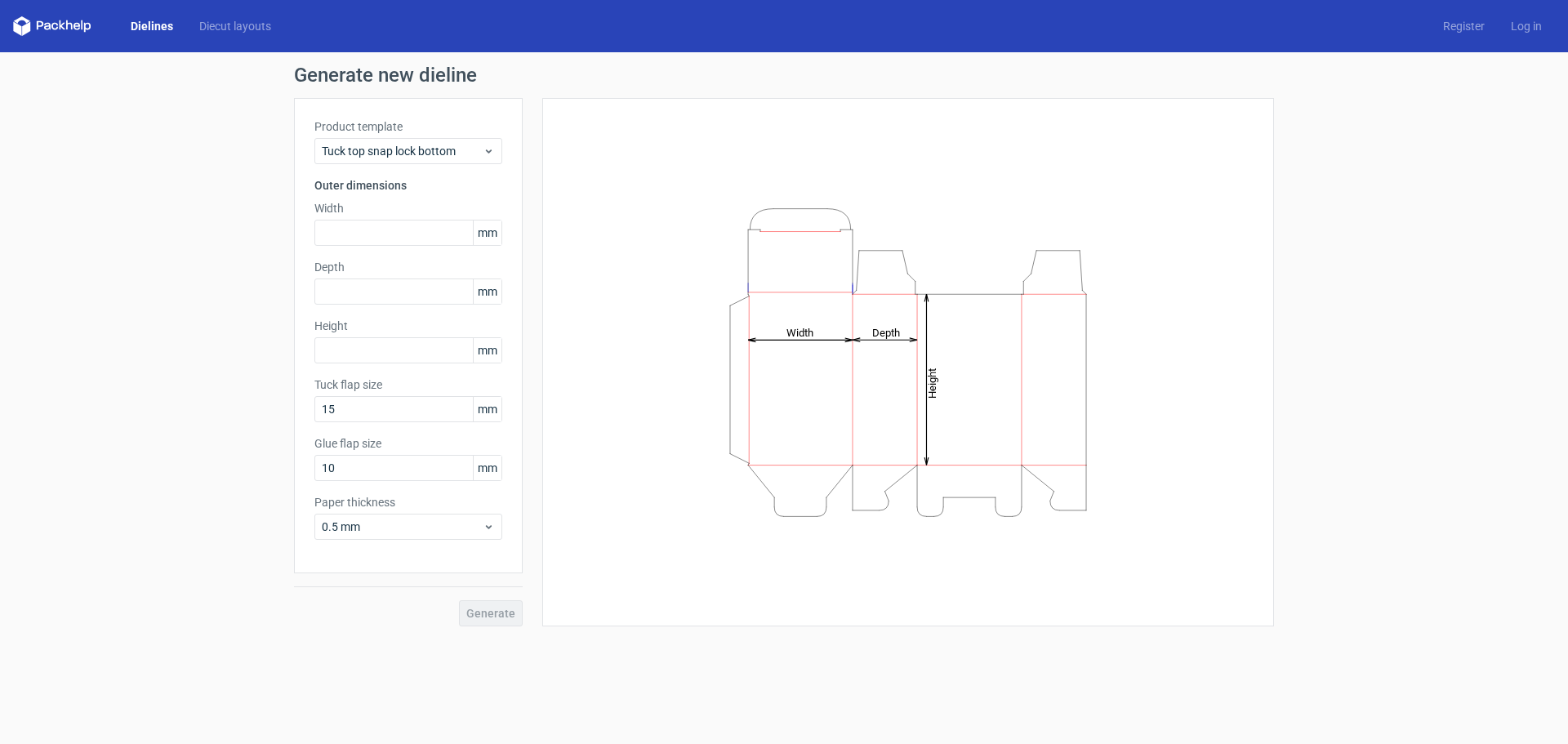
click at [69, 29] on icon at bounding box center [52, 26] width 79 height 20
click at [74, 21] on icon at bounding box center [52, 26] width 79 height 20
click at [143, 21] on link "Dielines" at bounding box center [152, 26] width 69 height 16
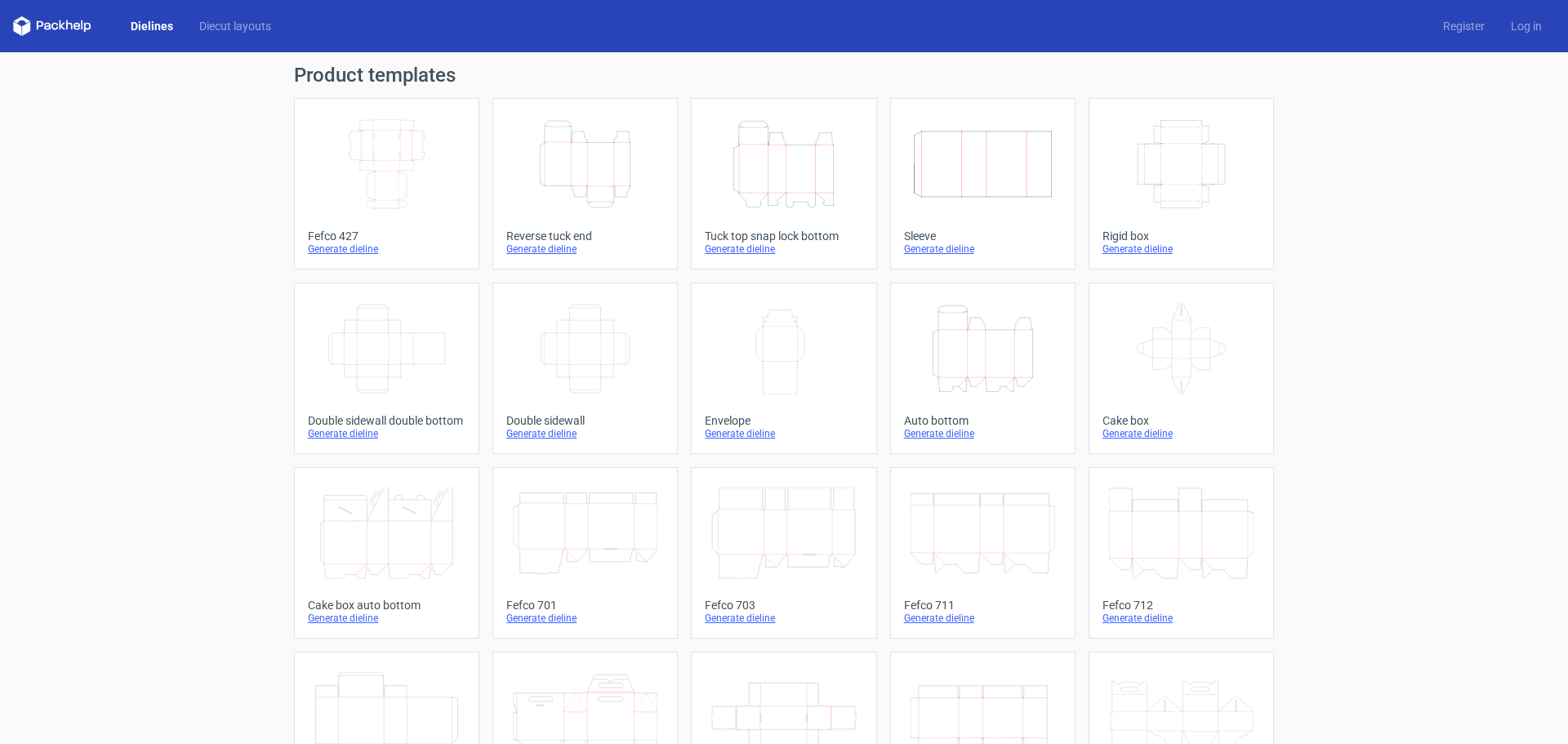
click at [601, 199] on icon "Height Depth Width" at bounding box center [585, 165] width 145 height 92
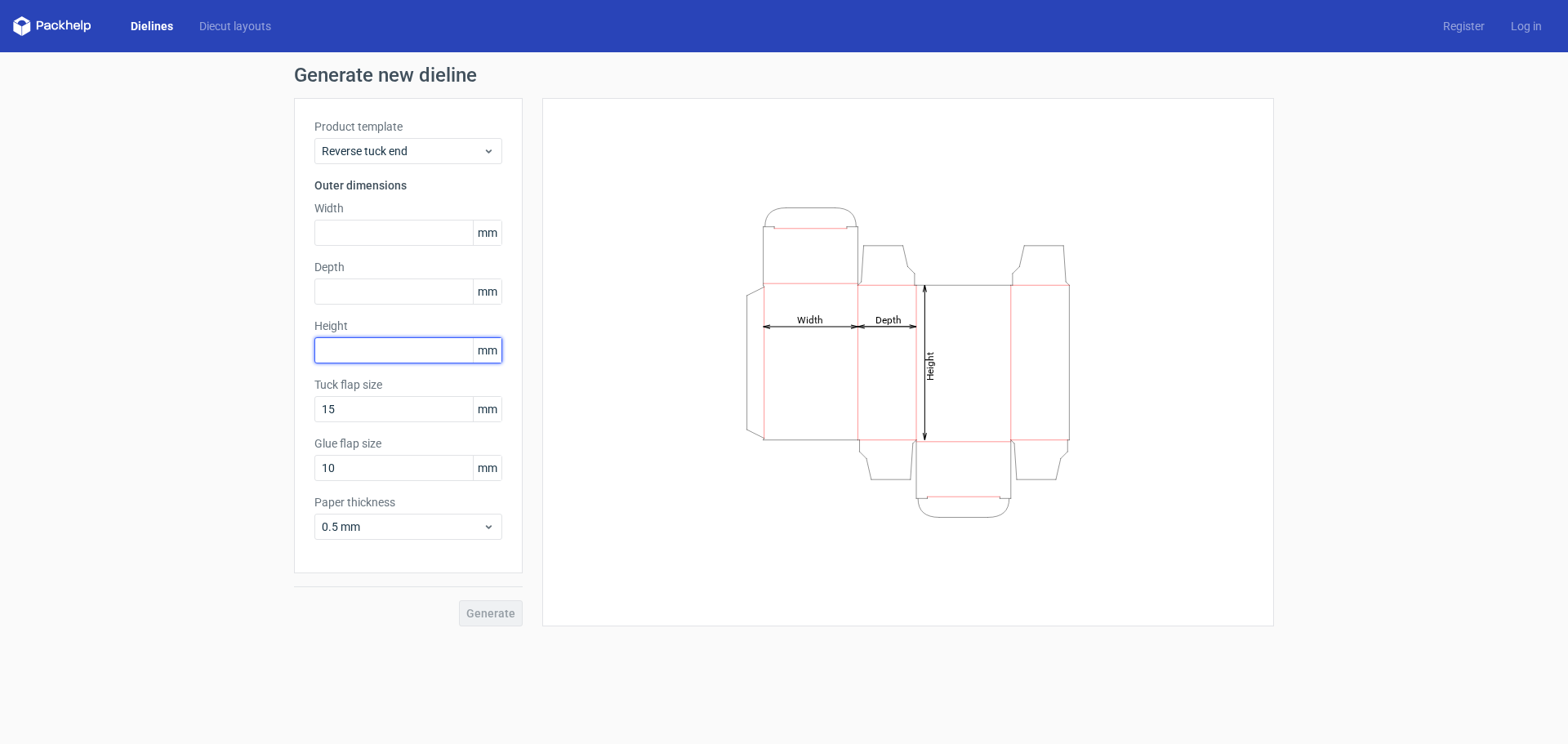
click at [374, 354] on input "text" at bounding box center [408, 350] width 188 height 26
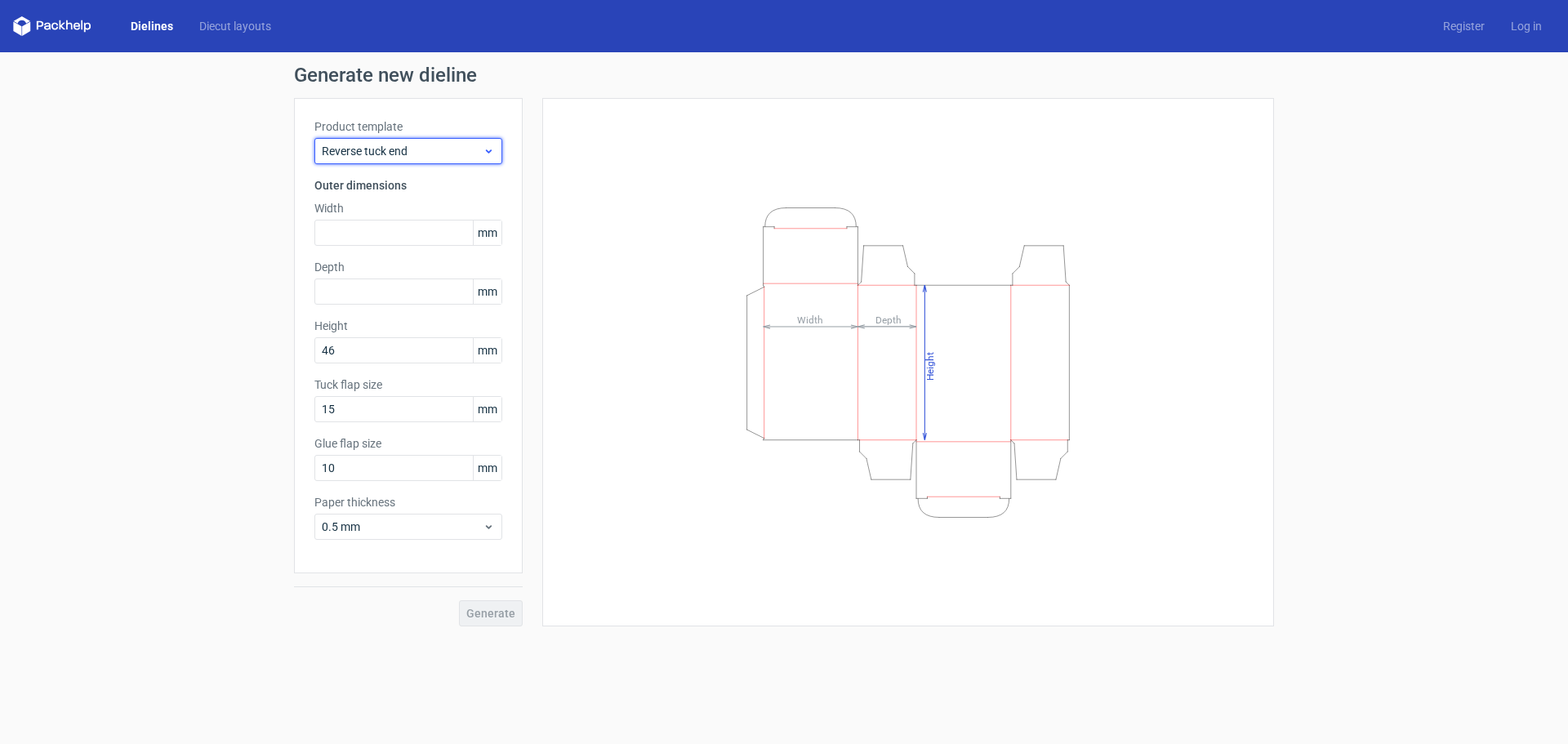
click at [469, 147] on span "Reverse tuck end" at bounding box center [402, 151] width 161 height 16
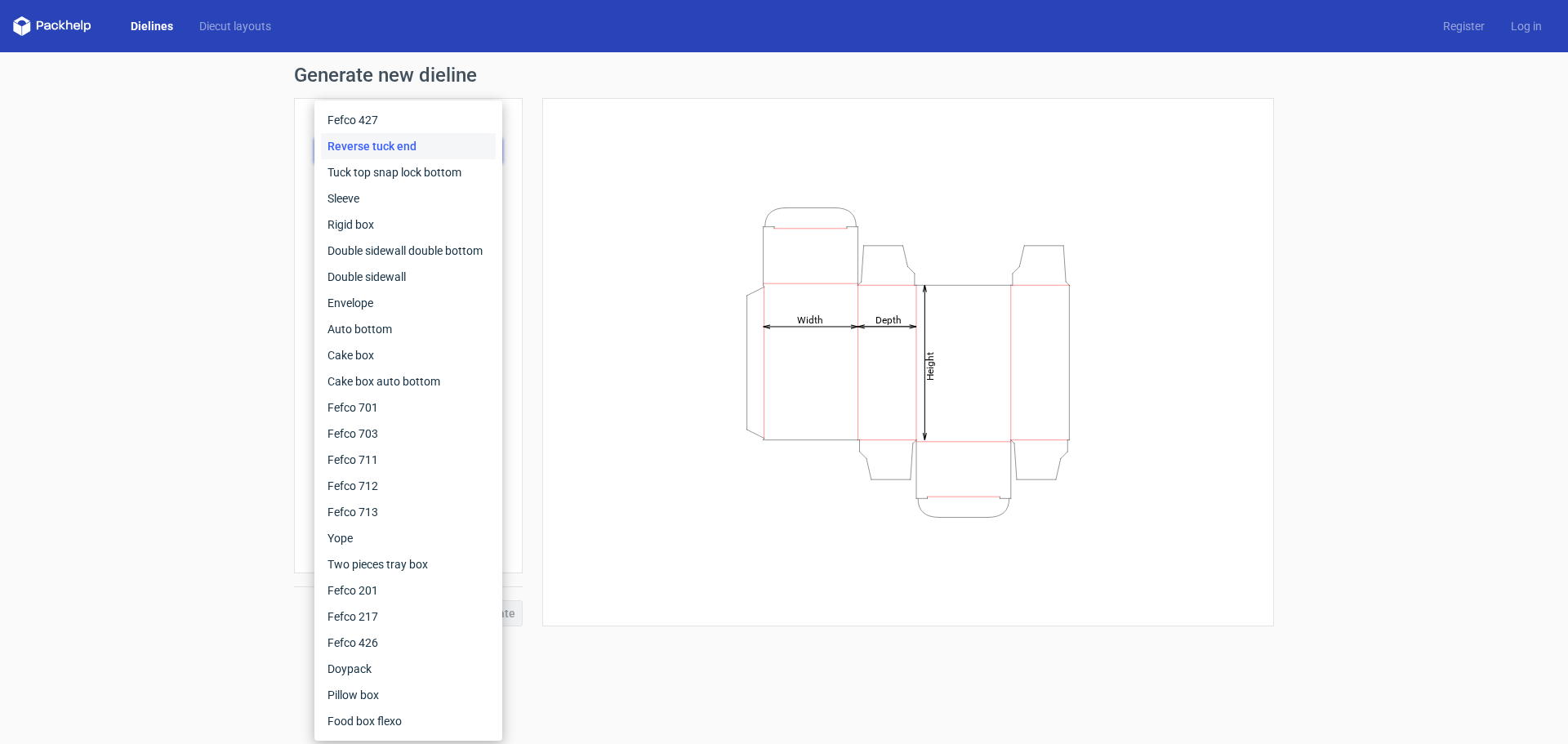
click at [550, 233] on div "Height Depth Width" at bounding box center [908, 362] width 732 height 528
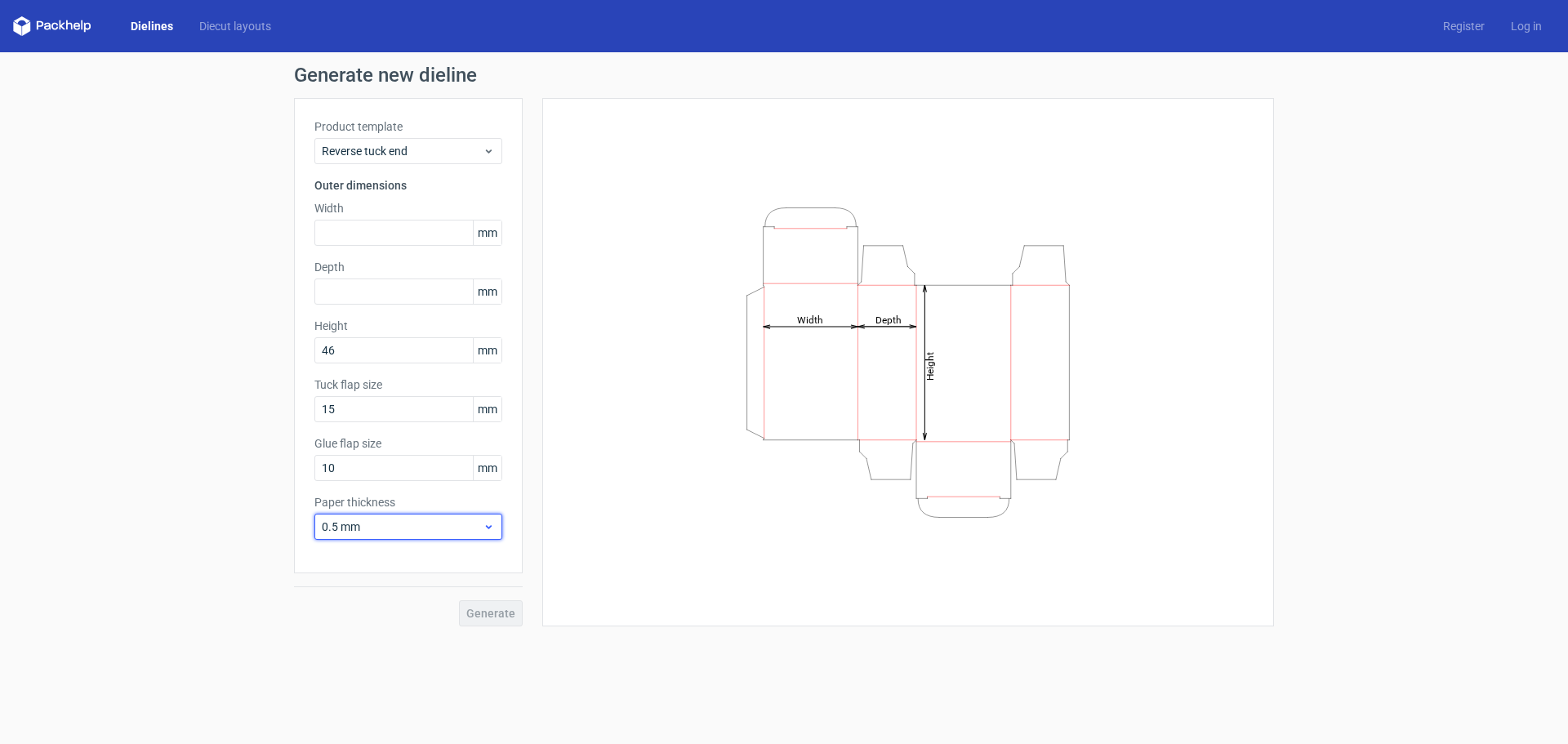
click at [445, 528] on span "0.5 mm" at bounding box center [402, 527] width 161 height 16
click at [561, 493] on div "Height Depth Width" at bounding box center [908, 362] width 732 height 528
click at [444, 165] on div "Product template Reverse tuck end Outer dimensions Width mm Depth mm Height 46 …" at bounding box center [408, 336] width 228 height 476
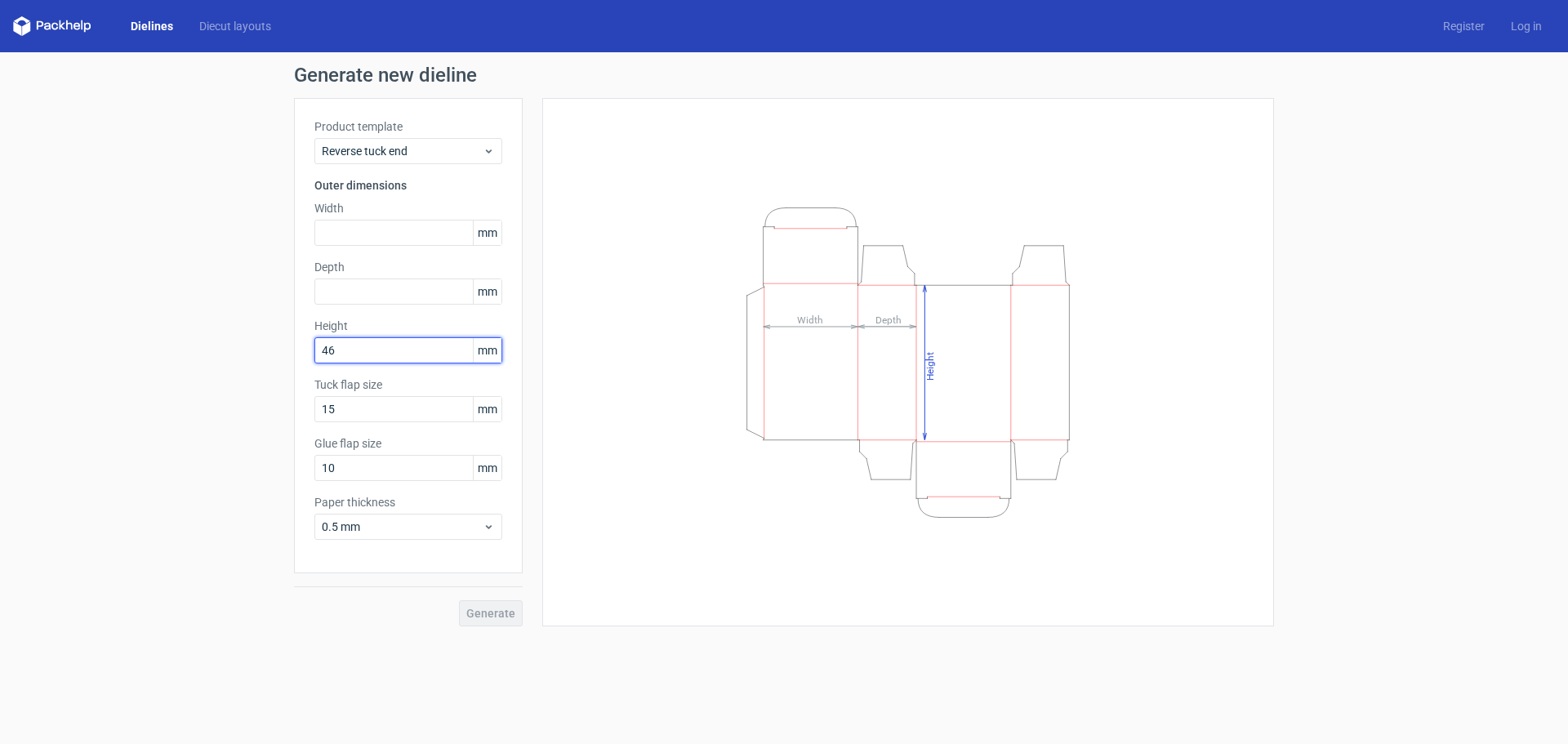
click at [378, 357] on input "46" at bounding box center [408, 350] width 188 height 26
paste input "11684"
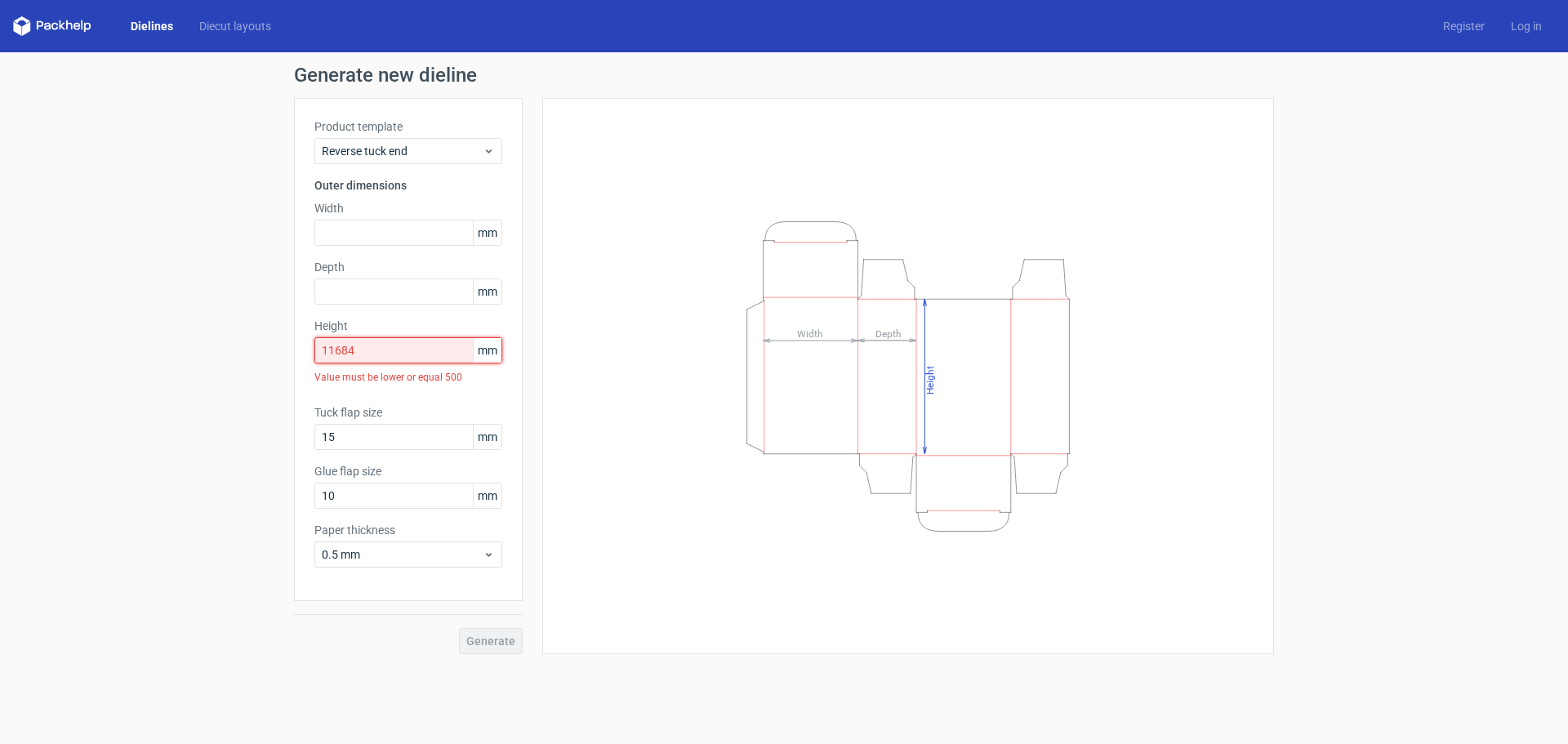
click at [382, 358] on input "11684" at bounding box center [408, 350] width 188 height 26
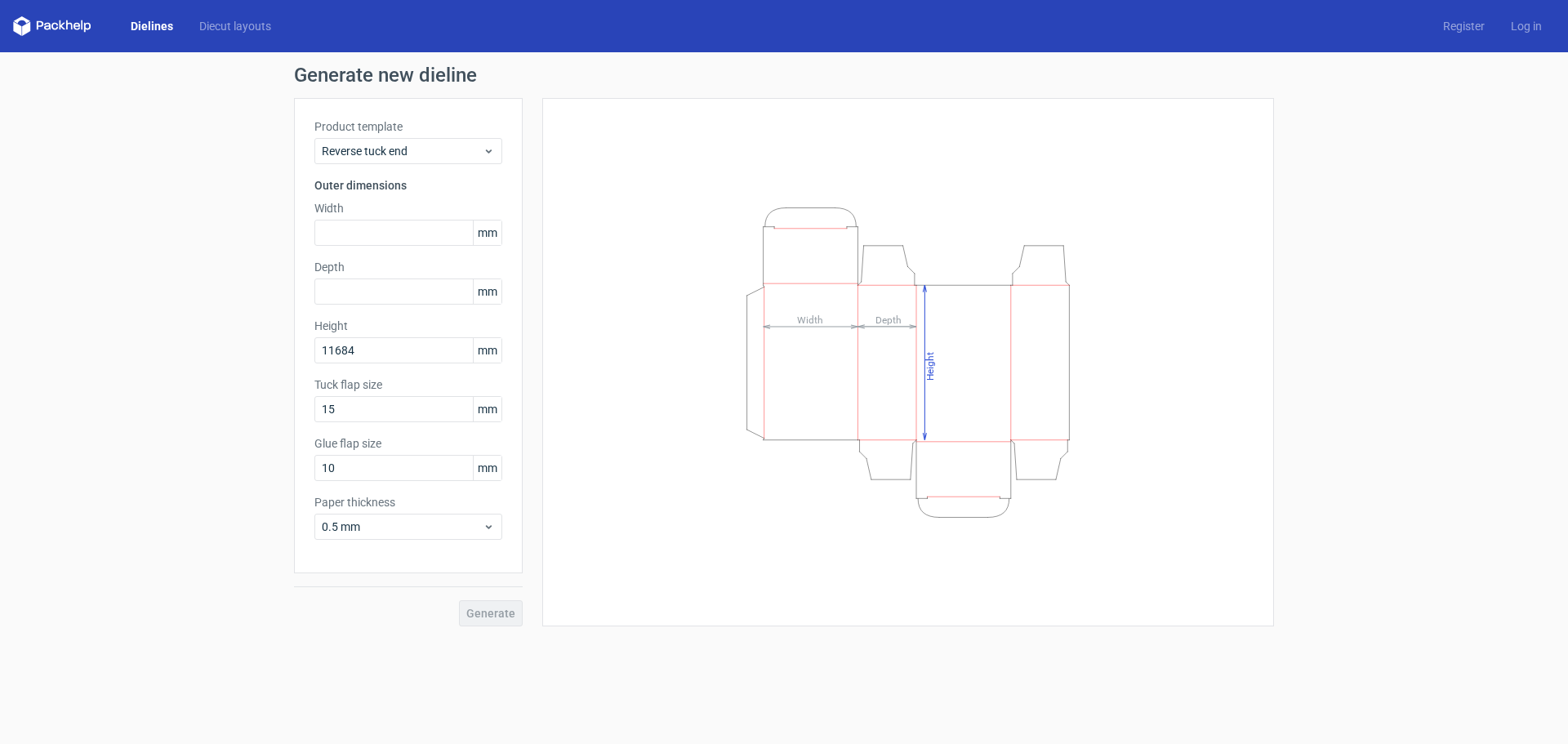
click at [185, 318] on div "Generate new dieline Product template Reverse tuck end Outer dimensions Width m…" at bounding box center [784, 345] width 1568 height 587
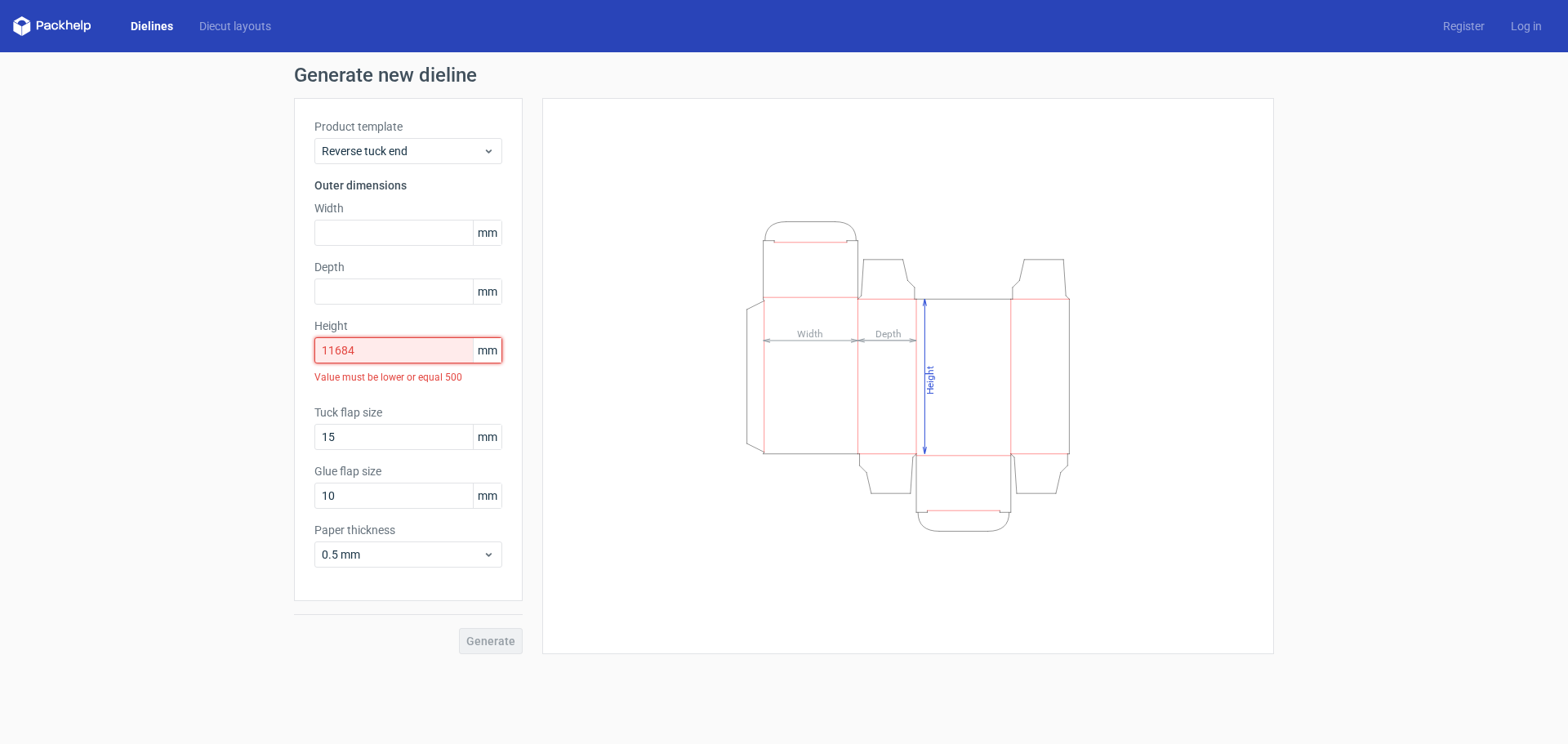
drag, startPoint x: 328, startPoint y: 345, endPoint x: 223, endPoint y: 344, distance: 105.0
click at [223, 344] on div "Generate new dieline Product template Reverse tuck end Outer dimensions Width m…" at bounding box center [784, 359] width 1568 height 615
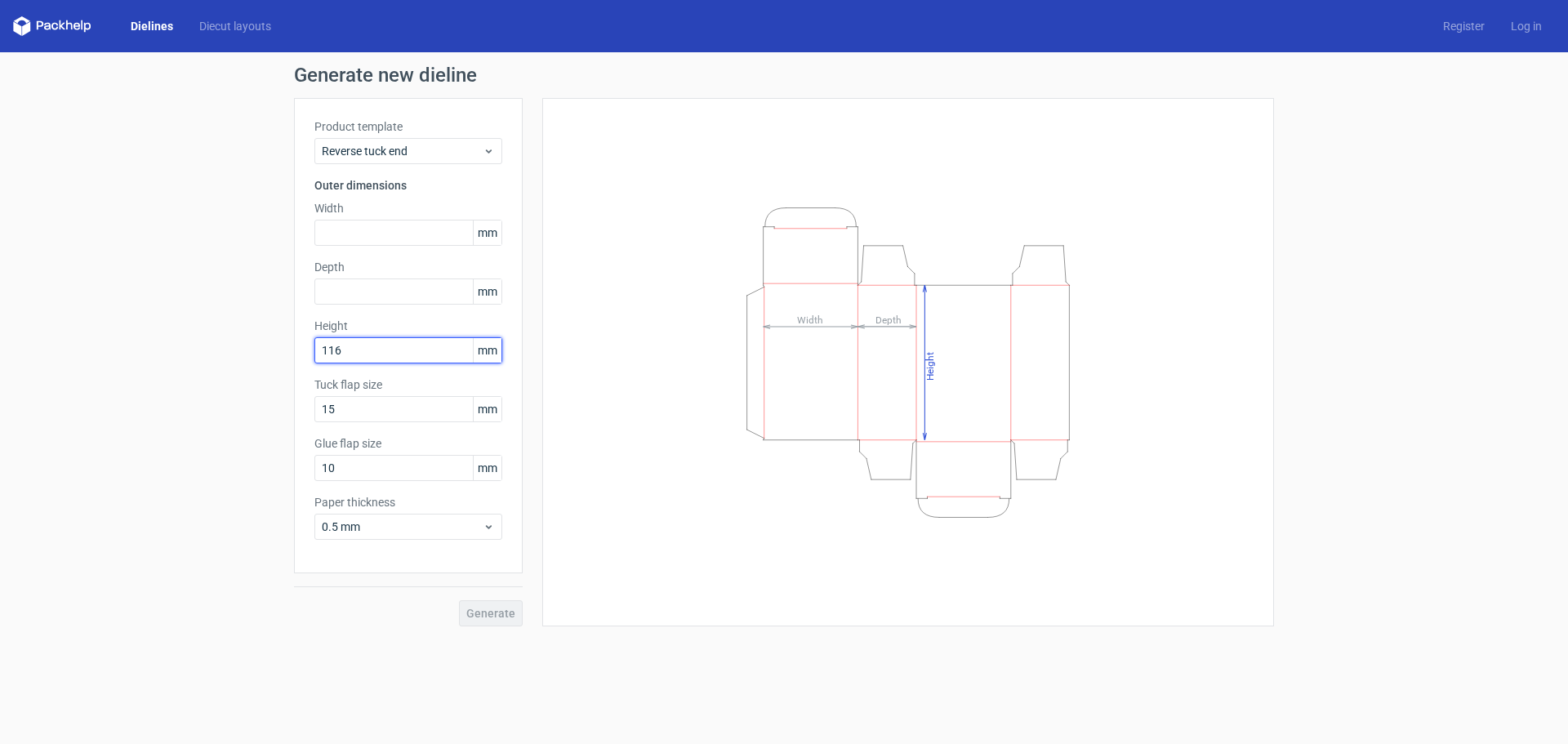
type input "116"
click at [219, 334] on div "Generate new dieline Product template Reverse tuck end Outer dimensions Width m…" at bounding box center [784, 345] width 1568 height 587
click at [363, 354] on input "116" at bounding box center [408, 350] width 188 height 26
click at [386, 240] on input "text" at bounding box center [408, 232] width 188 height 26
type input "68"
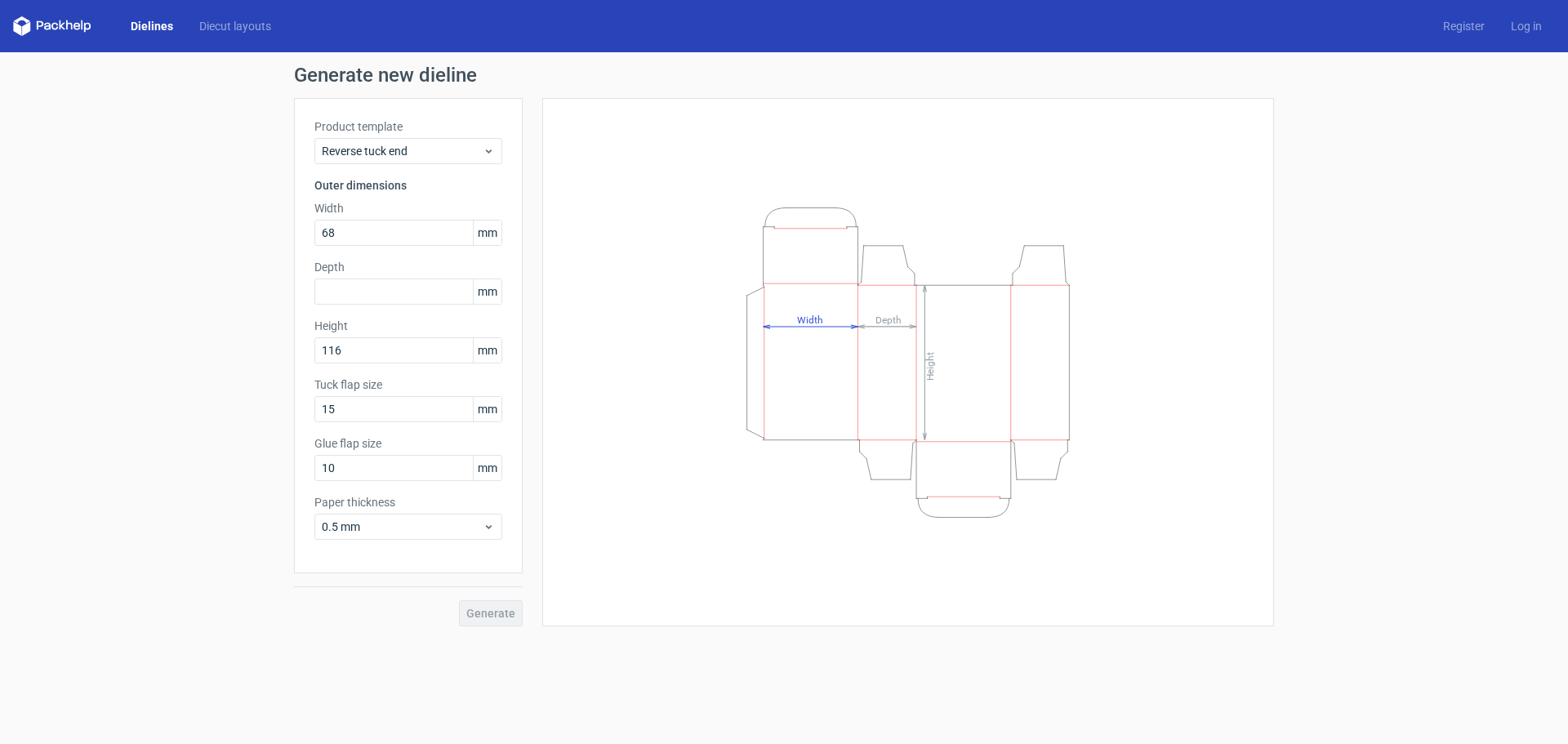
click at [207, 293] on div "Generate new dieline Product template Reverse tuck end Outer dimensions Width 6…" at bounding box center [784, 345] width 1568 height 587
click at [157, 24] on link "Dielines" at bounding box center [152, 26] width 69 height 16
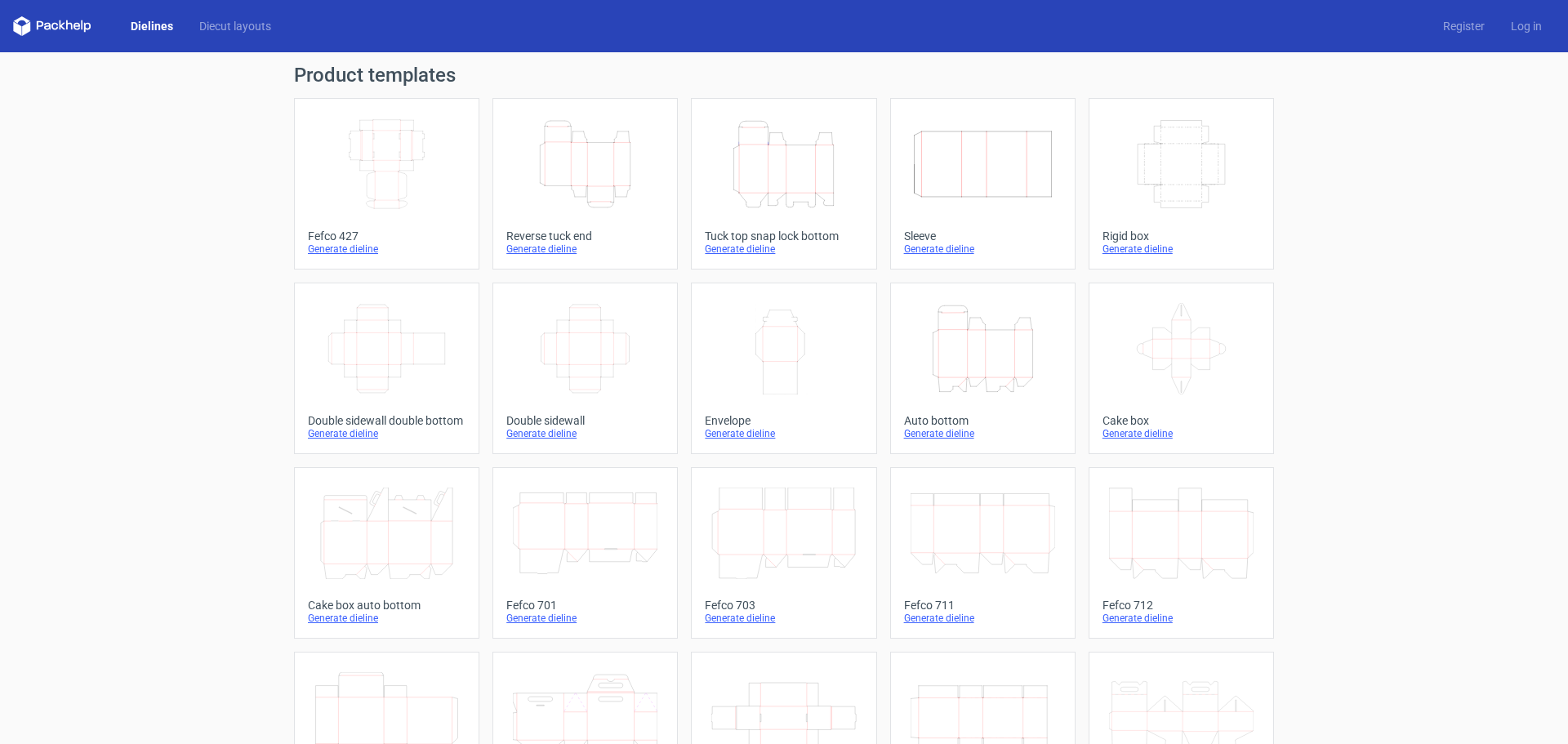
click at [1185, 363] on icon at bounding box center [1182, 349] width 145 height 92
click at [252, 24] on link "Diecut layouts" at bounding box center [235, 26] width 98 height 16
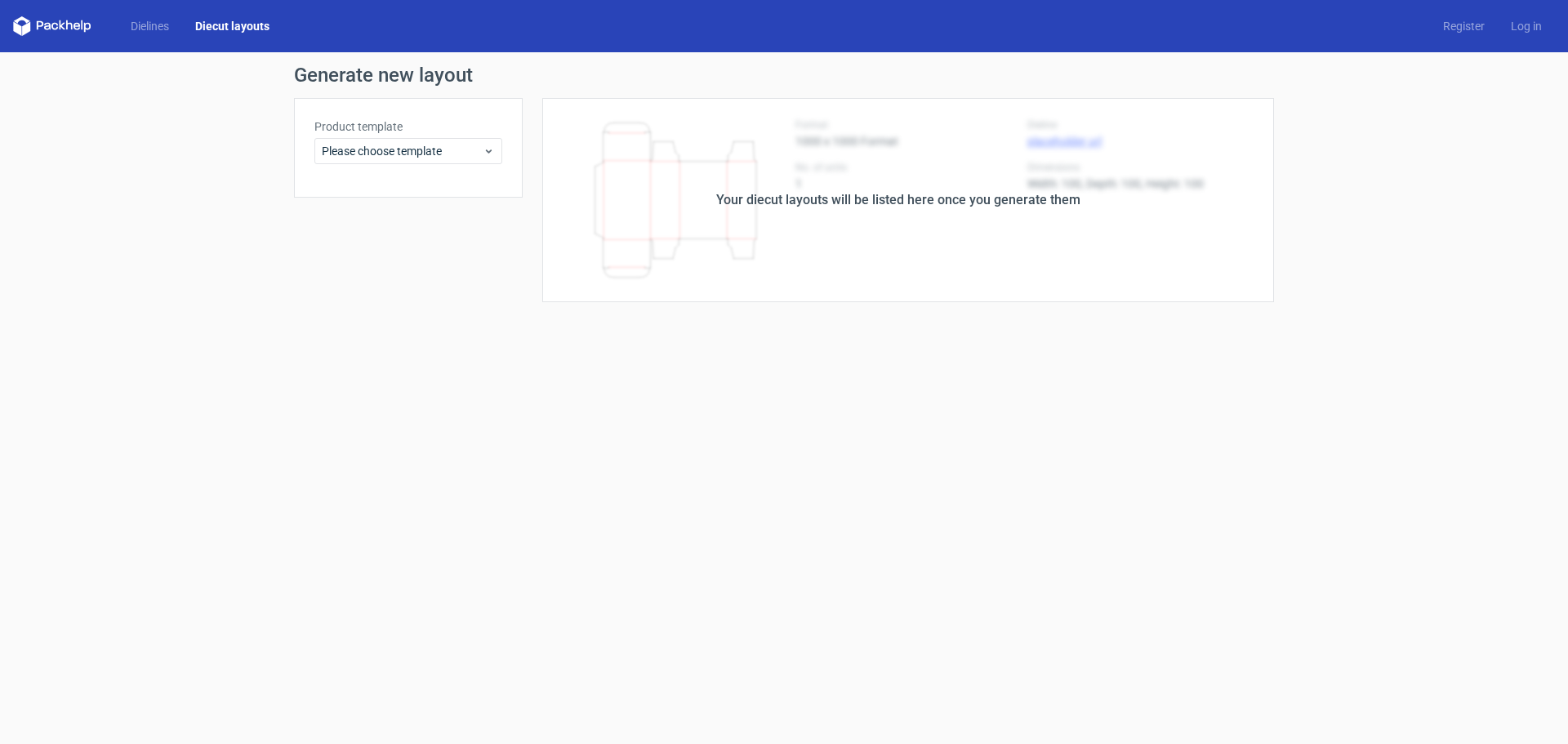
click at [881, 207] on div "Your diecut layouts will be listed here once you generate them" at bounding box center [898, 200] width 364 height 20
drag, startPoint x: 889, startPoint y: 196, endPoint x: 1099, endPoint y: 240, distance: 214.6
click at [1107, 241] on div "Your diecut layouts will be listed here once you generate them" at bounding box center [898, 200] width 752 height 204
click at [1001, 241] on div "Your diecut layouts will be listed here once you generate them" at bounding box center [898, 200] width 752 height 204
click at [450, 148] on span "Please choose template" at bounding box center [402, 151] width 161 height 16
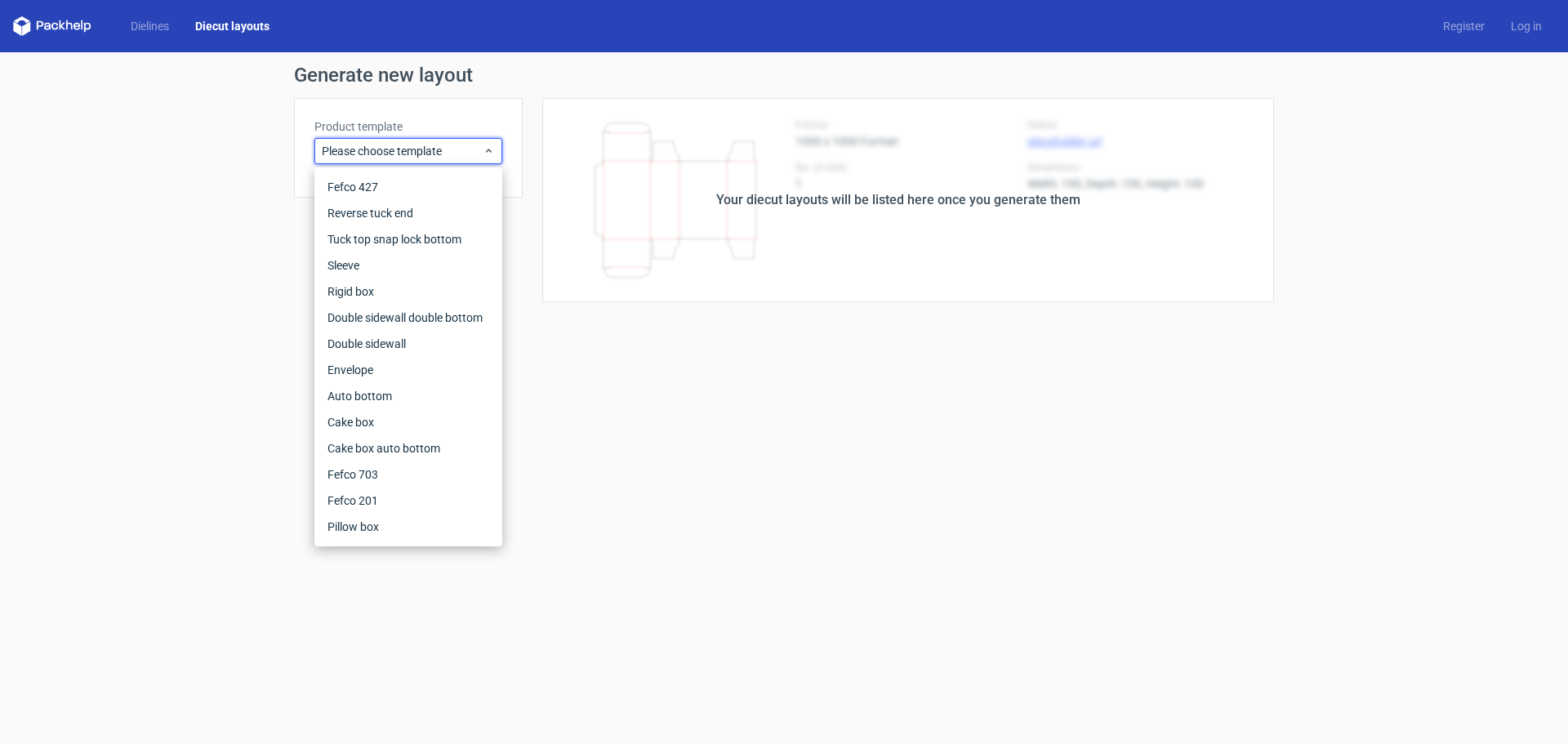
click at [532, 349] on form "Generate new layout Product template Please choose template Your diecut layouts…" at bounding box center [784, 398] width 1568 height 692
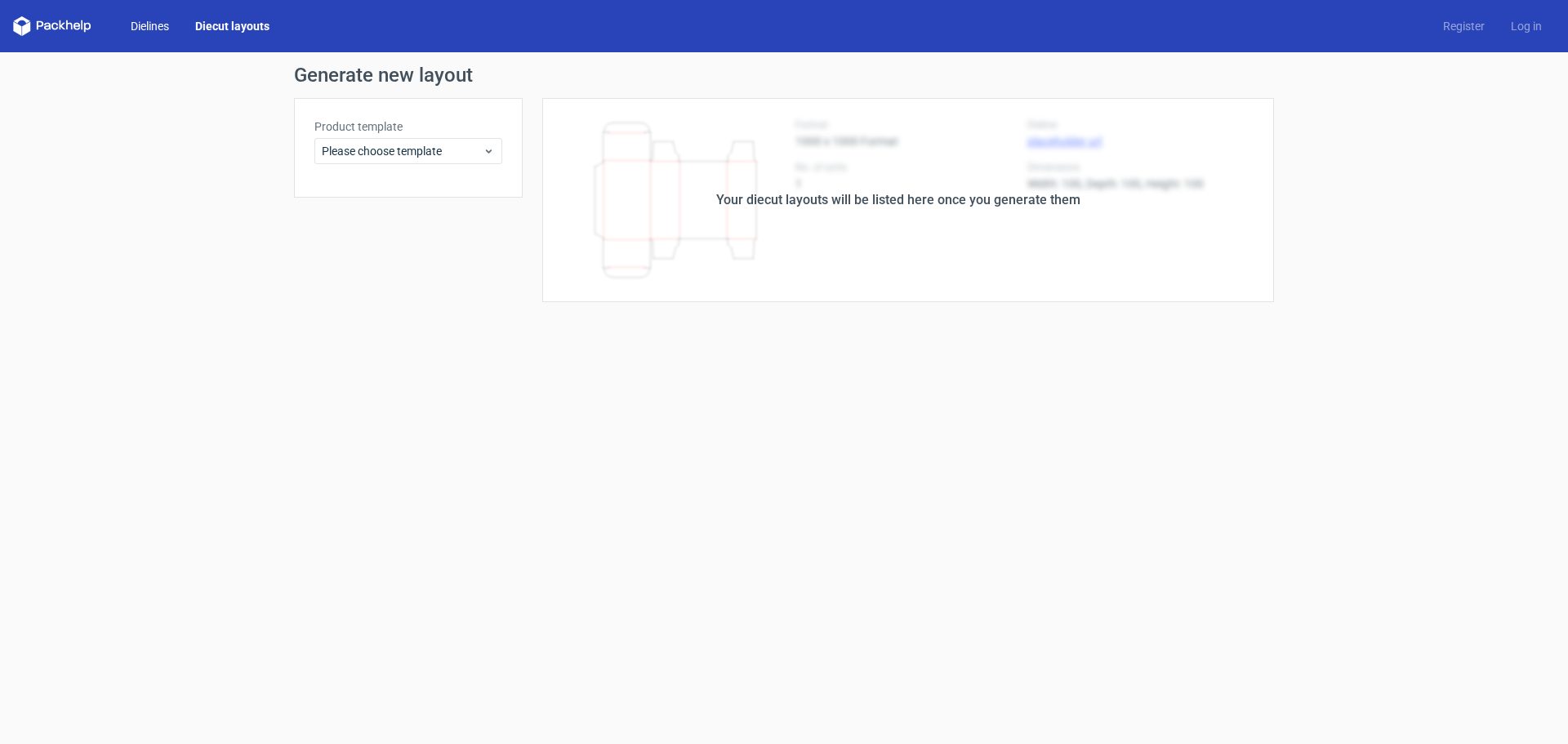
click at [157, 22] on link "Dielines" at bounding box center [150, 26] width 65 height 16
